Goal: Check status: Check status

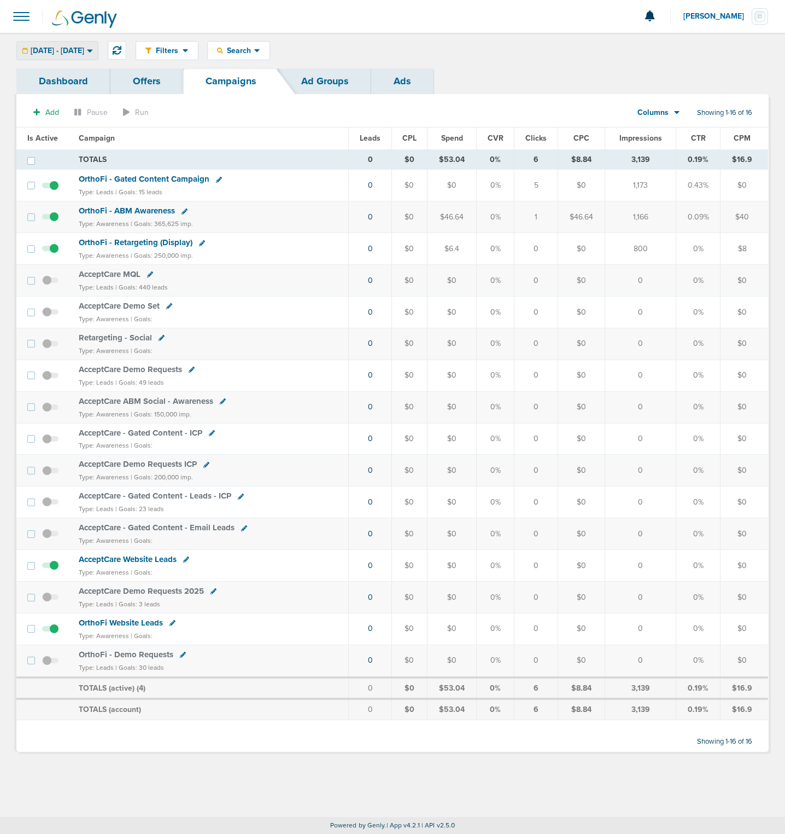
click at [84, 55] on span "[DATE] - [DATE]" at bounding box center [58, 51] width 54 height 8
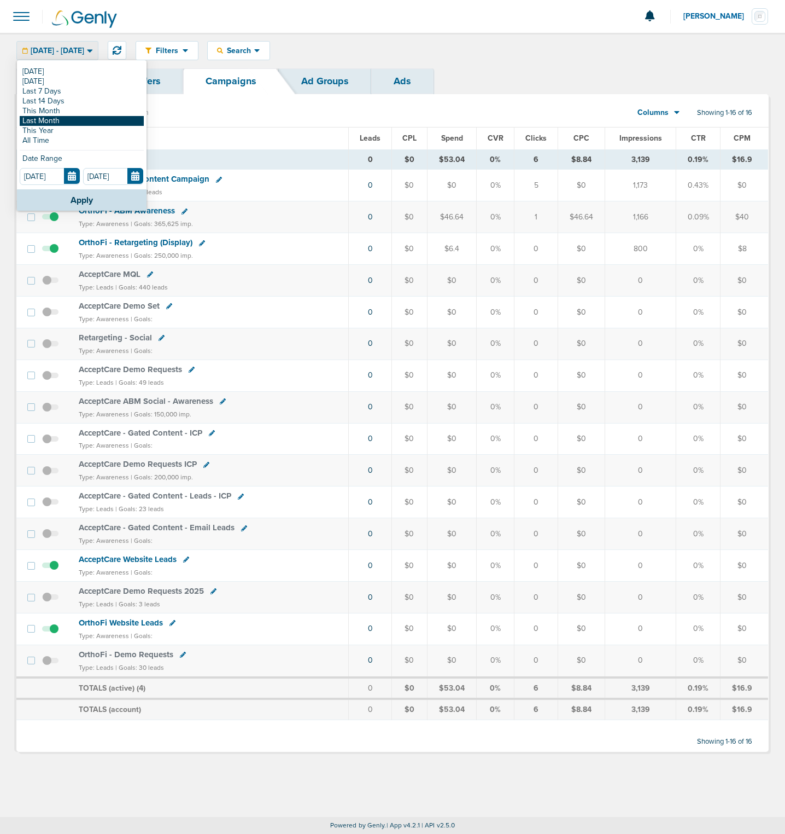
click at [40, 118] on link "Last Month" at bounding box center [82, 121] width 124 height 10
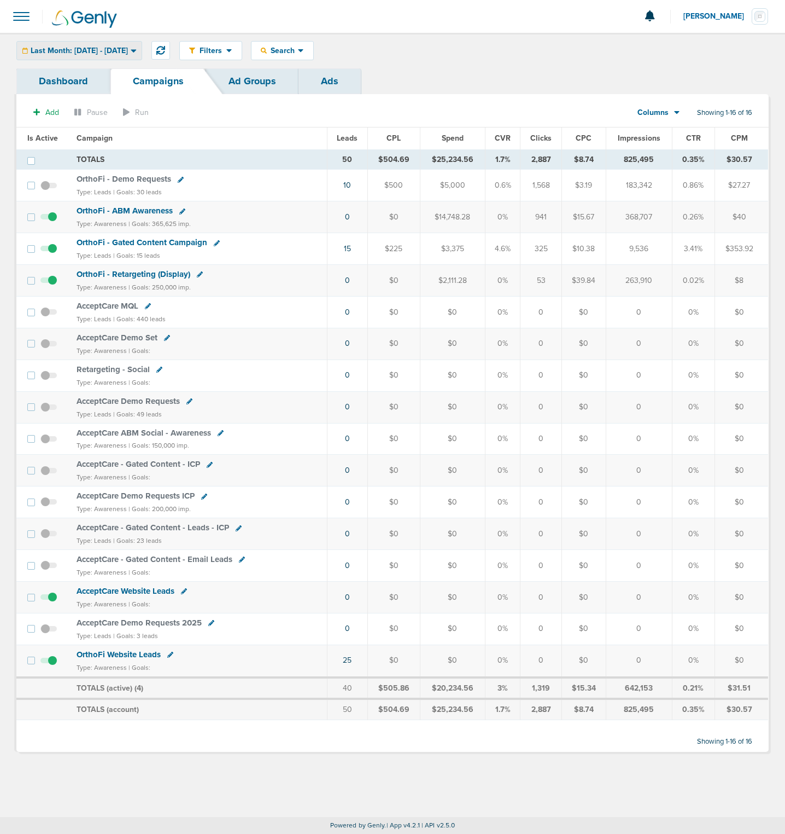
click at [128, 49] on span "Last Month: [DATE] - [DATE]" at bounding box center [79, 51] width 97 height 8
click at [120, 44] on div "Last Month: [DATE] - [DATE]" at bounding box center [79, 51] width 125 height 18
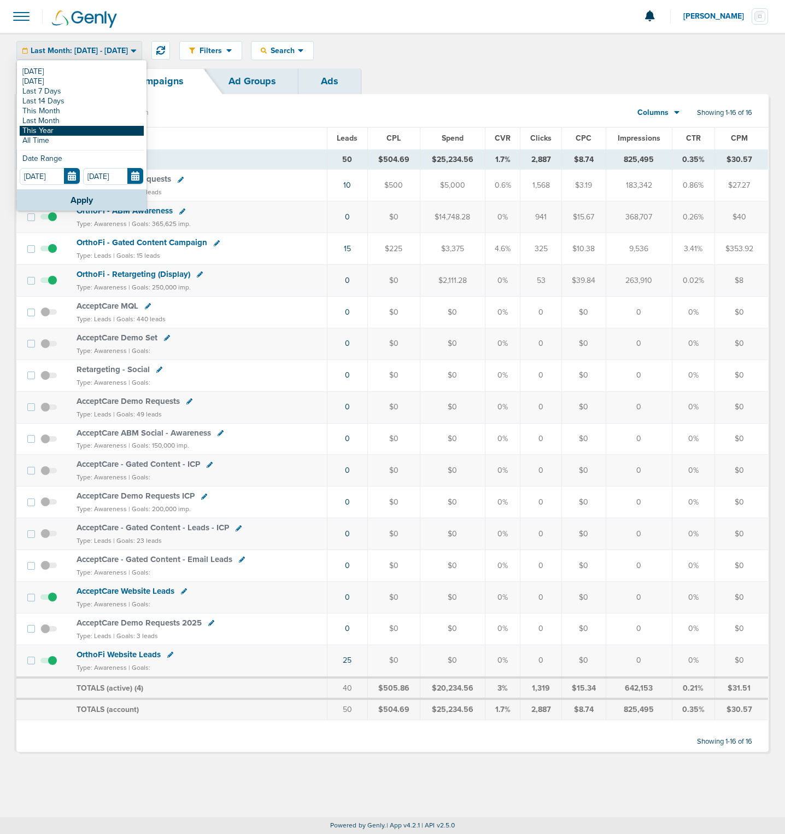
click at [71, 133] on link "This Year" at bounding box center [82, 131] width 124 height 10
